Goal: Information Seeking & Learning: Compare options

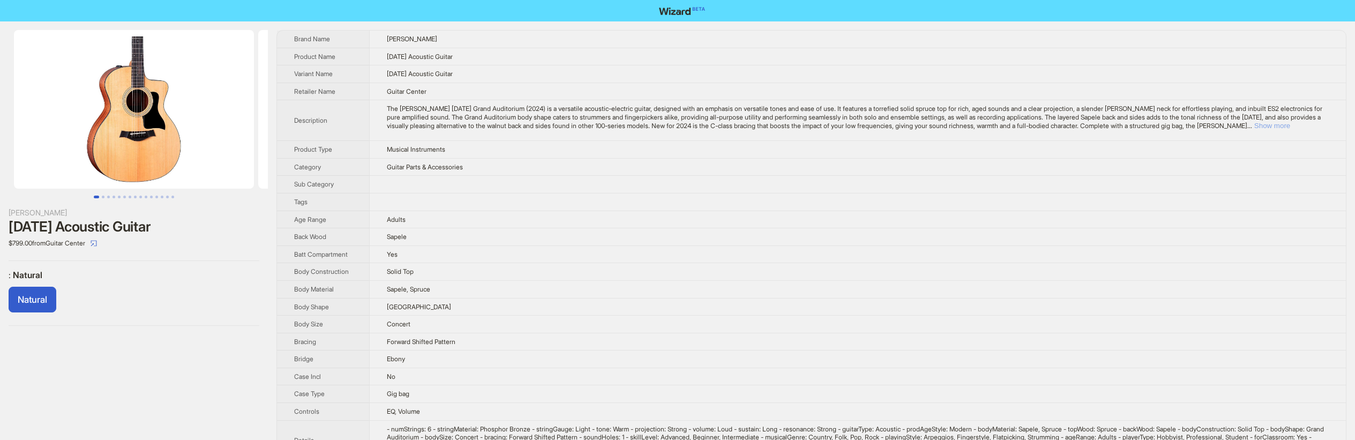
click at [1290, 127] on button "Show more" at bounding box center [1273, 126] width 36 height 8
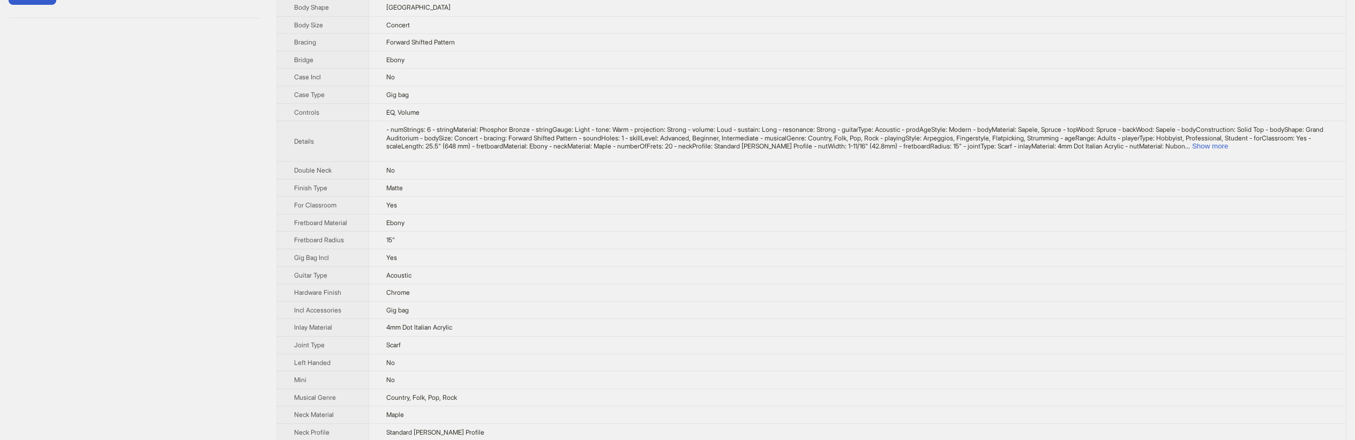
scroll to position [320, 0]
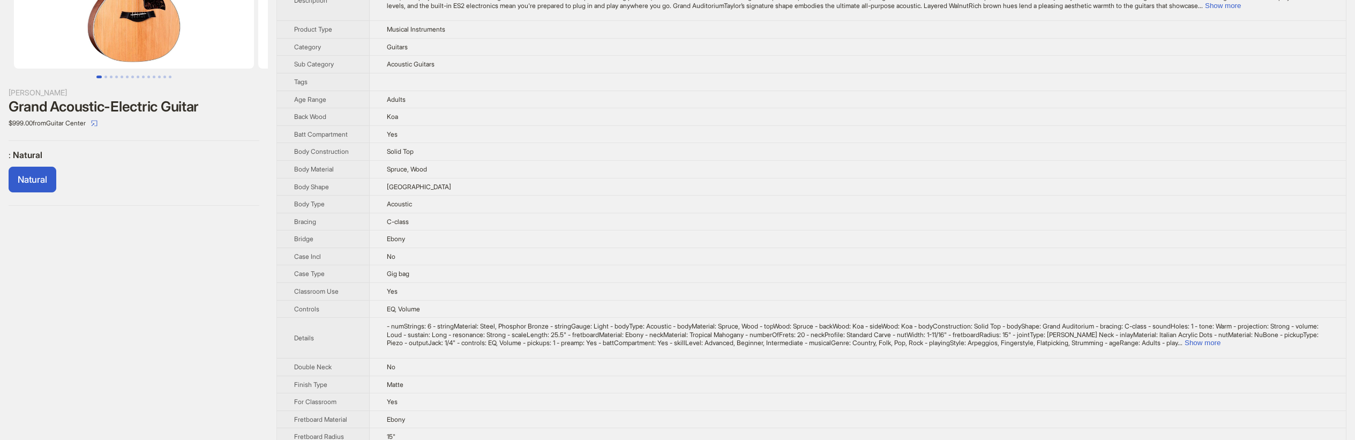
scroll to position [143, 0]
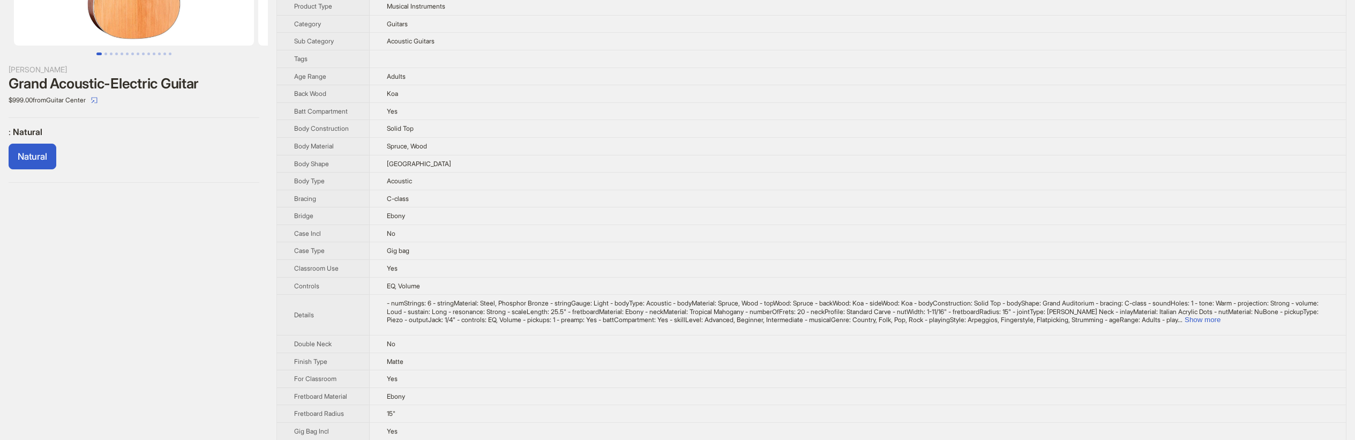
click at [574, 95] on td "Koa" at bounding box center [858, 94] width 976 height 18
click at [1221, 324] on button "Show more" at bounding box center [1203, 320] width 36 height 8
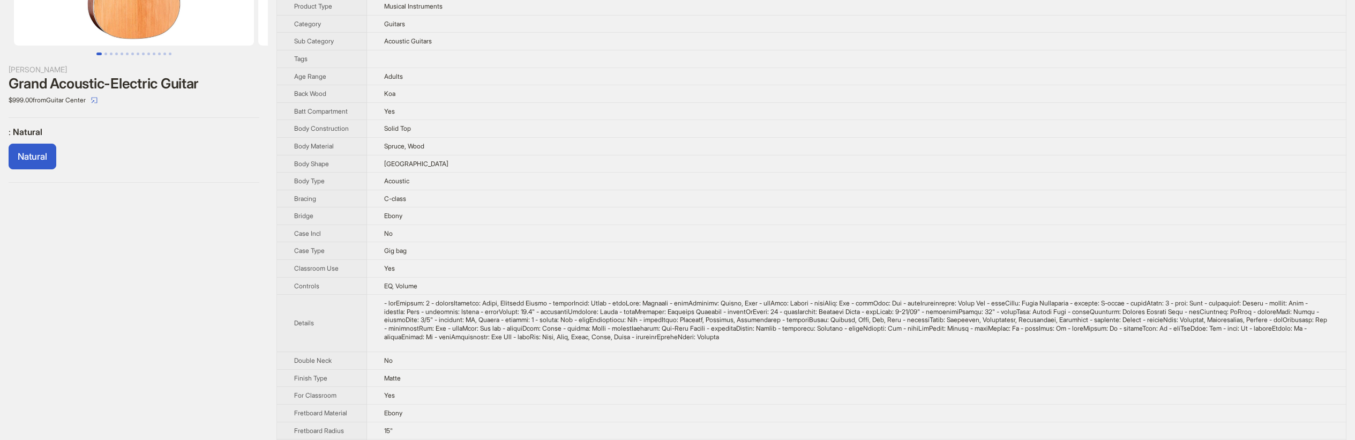
scroll to position [0, 0]
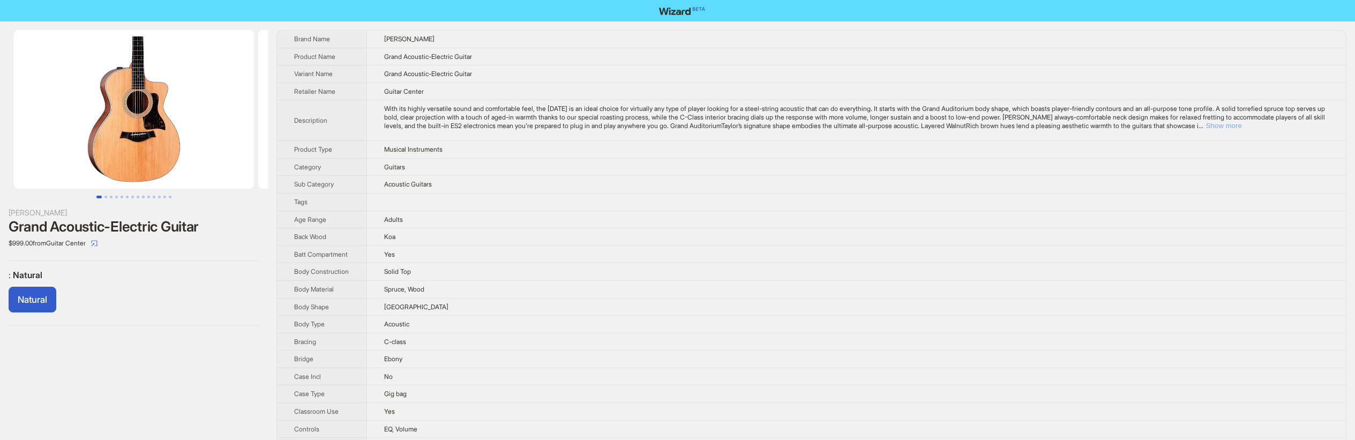
click at [1242, 127] on button "Show more" at bounding box center [1224, 126] width 36 height 8
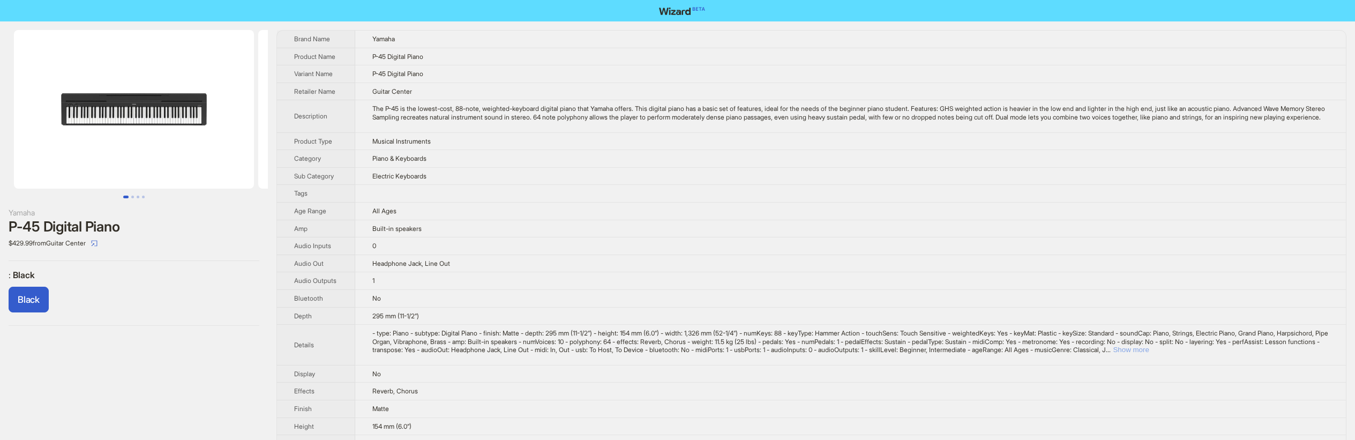
click at [1149, 354] on button "Show more" at bounding box center [1131, 350] width 36 height 8
